Goal: Answer question/provide support: Share knowledge or assist other users

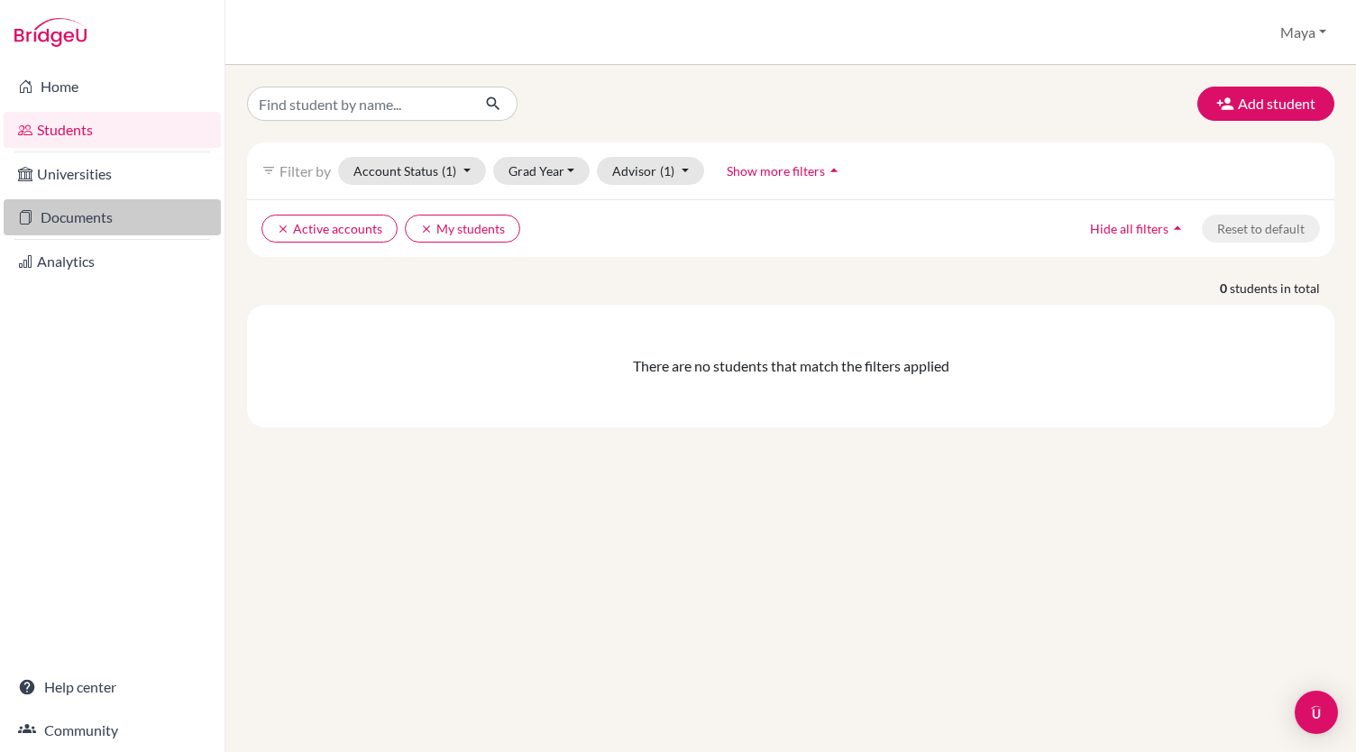
click at [87, 221] on link "Documents" at bounding box center [112, 217] width 217 height 36
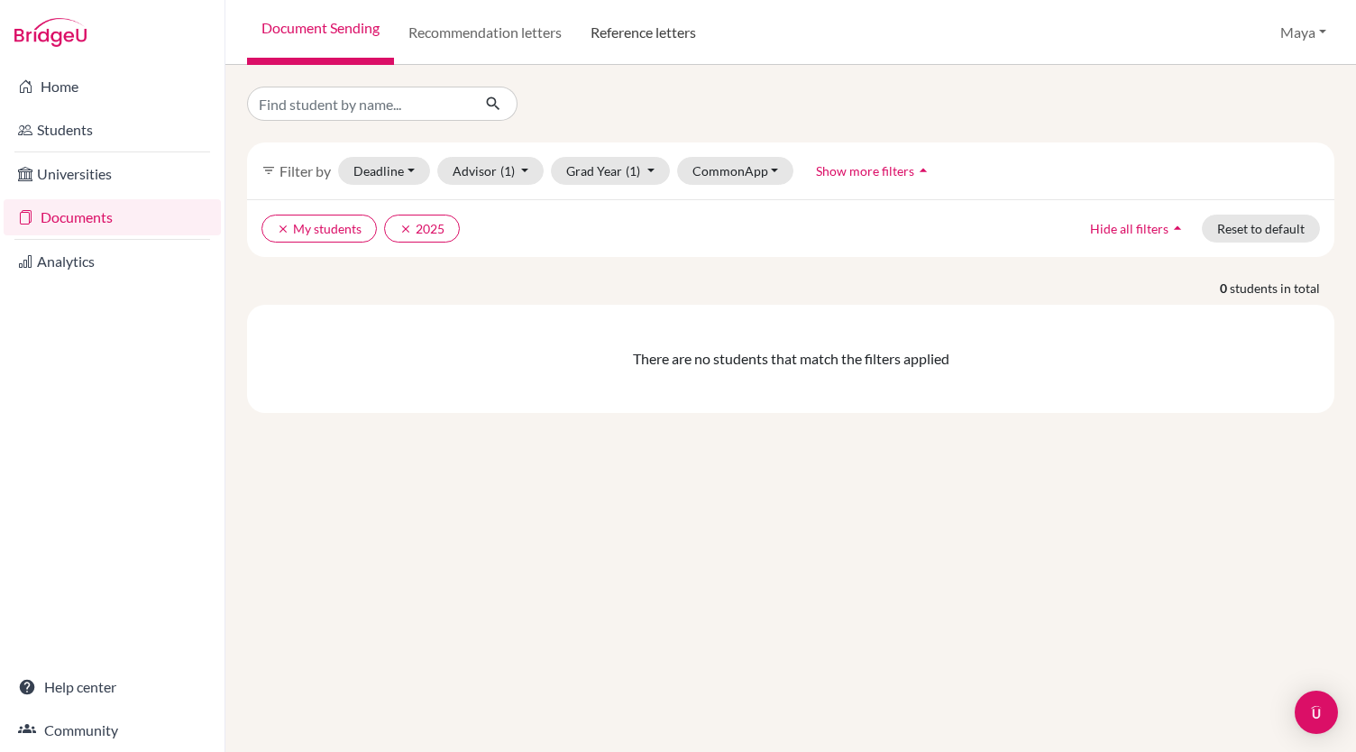
click at [638, 28] on link "Reference letters" at bounding box center [643, 32] width 134 height 65
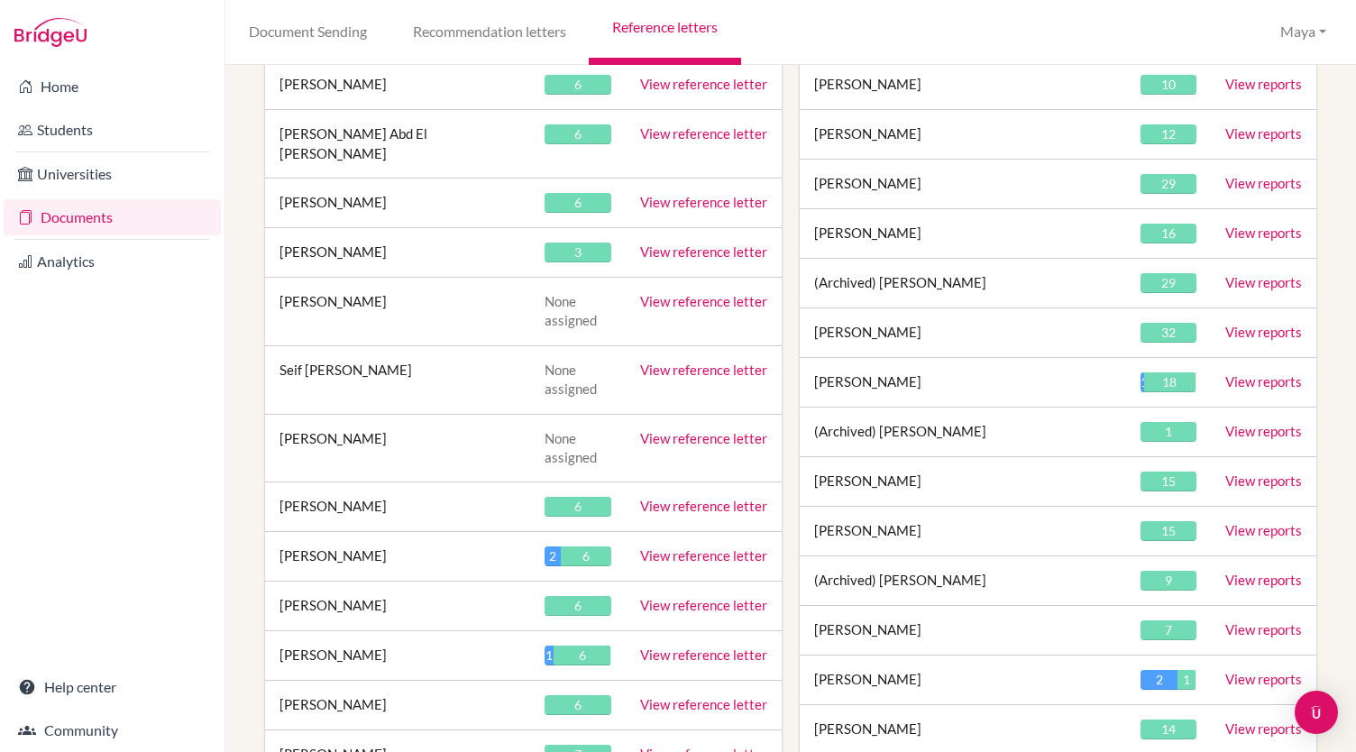
scroll to position [2671, 0]
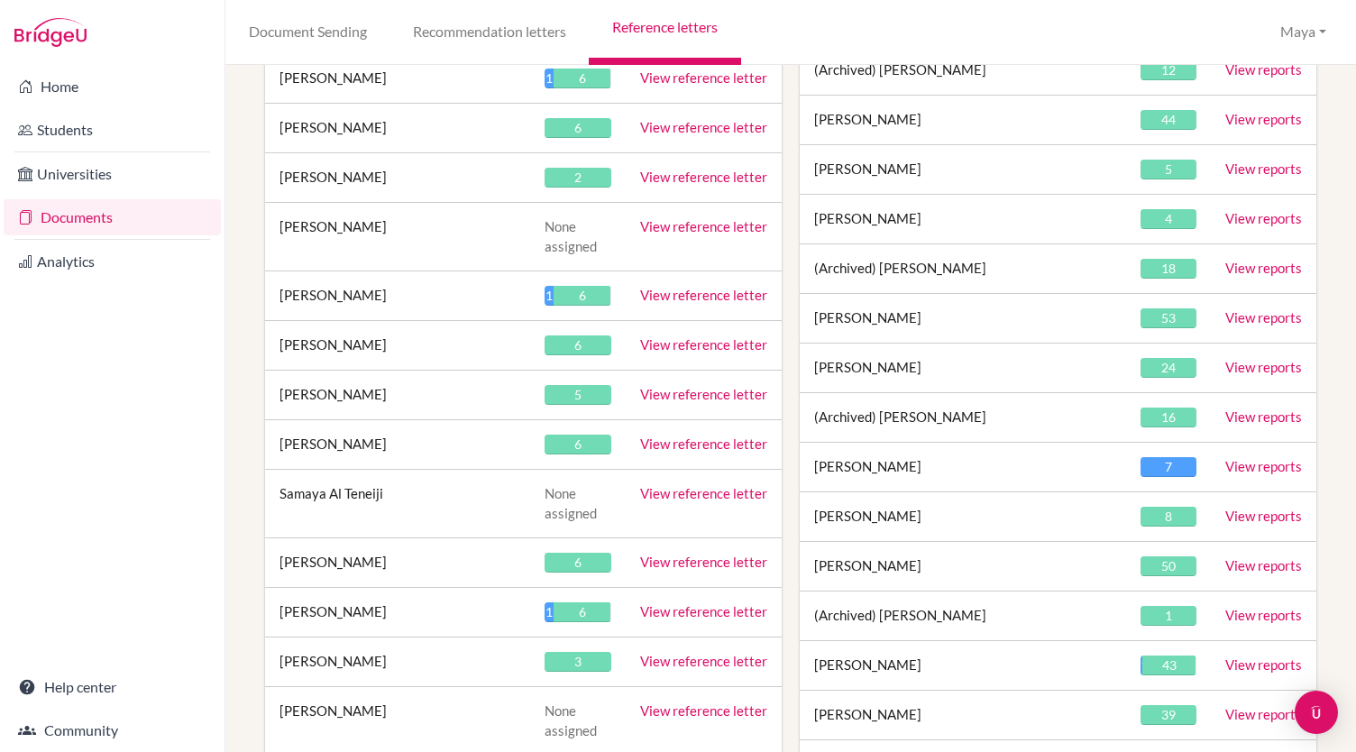
click at [734, 436] on link "View reference letter" at bounding box center [703, 444] width 127 height 16
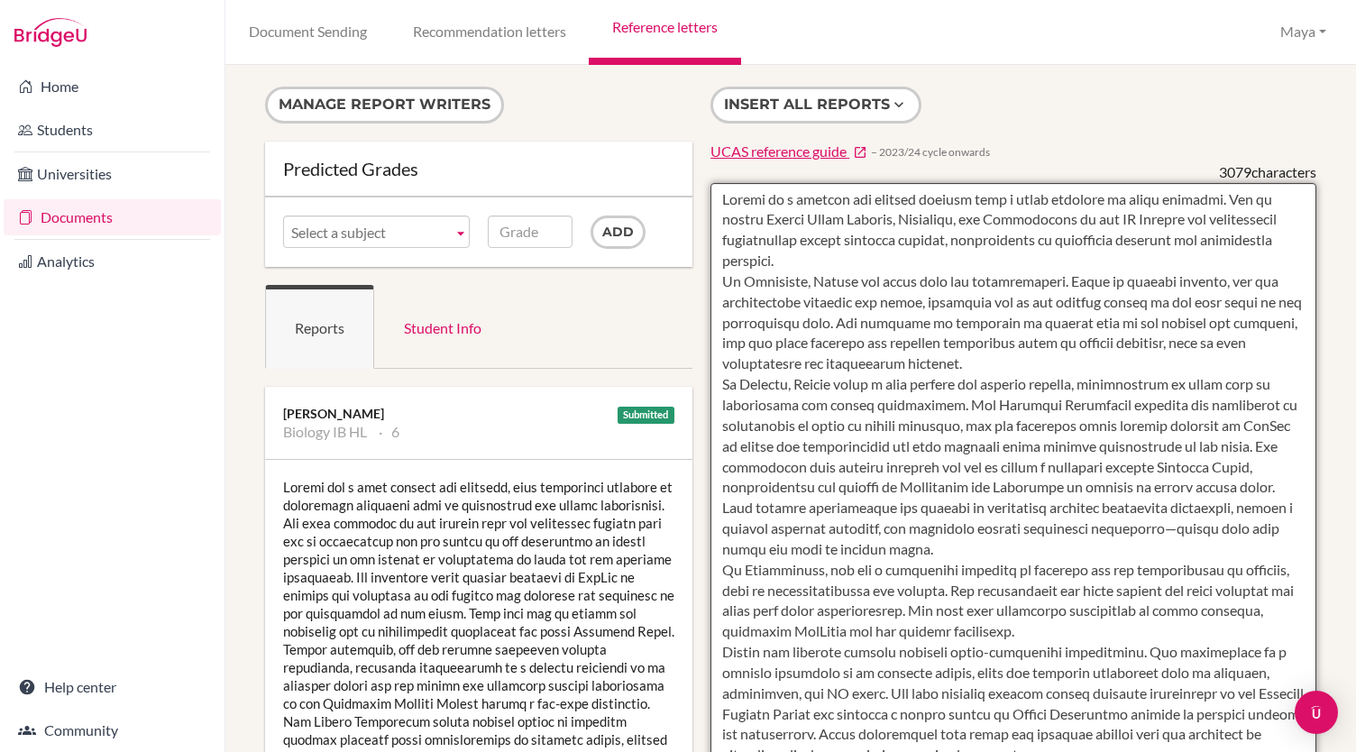
click at [932, 358] on textarea at bounding box center [1014, 704] width 606 height 1042
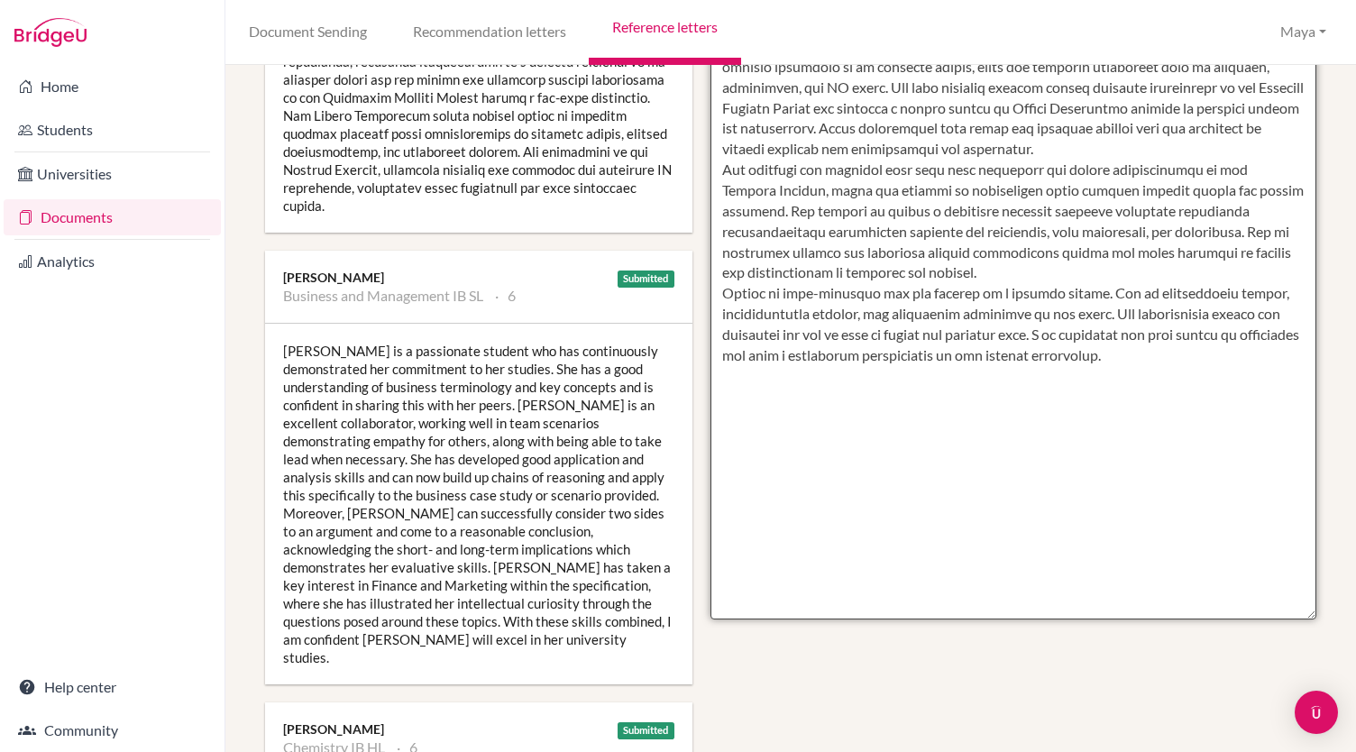
scroll to position [614, 0]
